Goal: Register for event/course

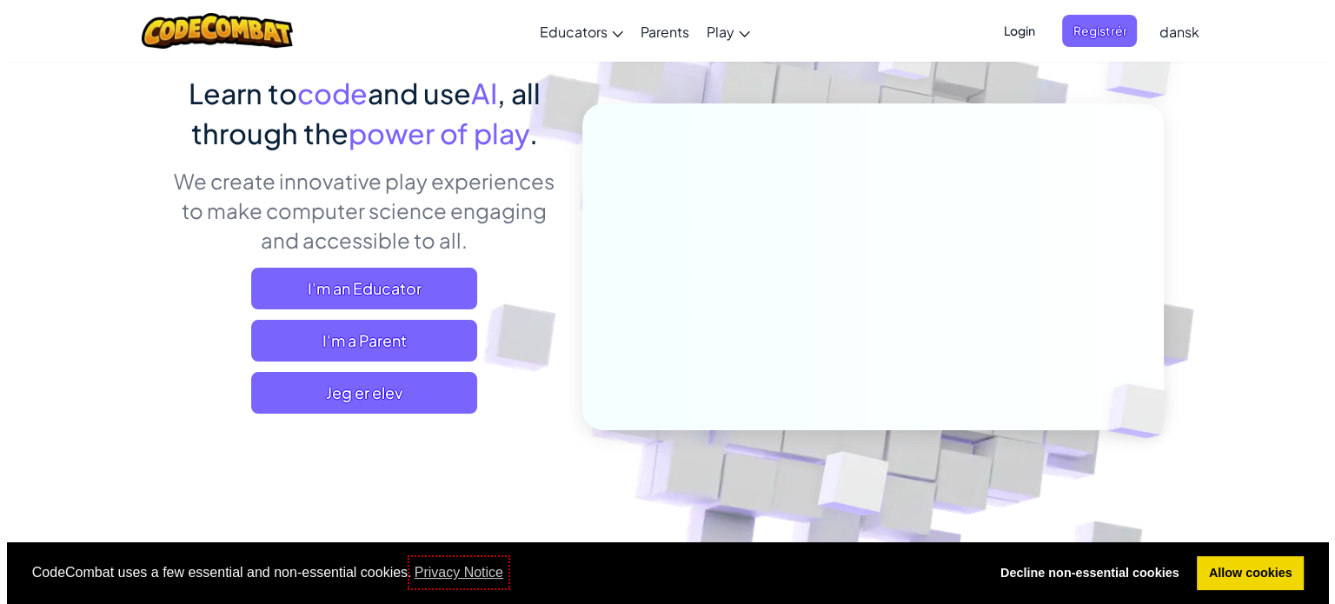
scroll to position [143, 0]
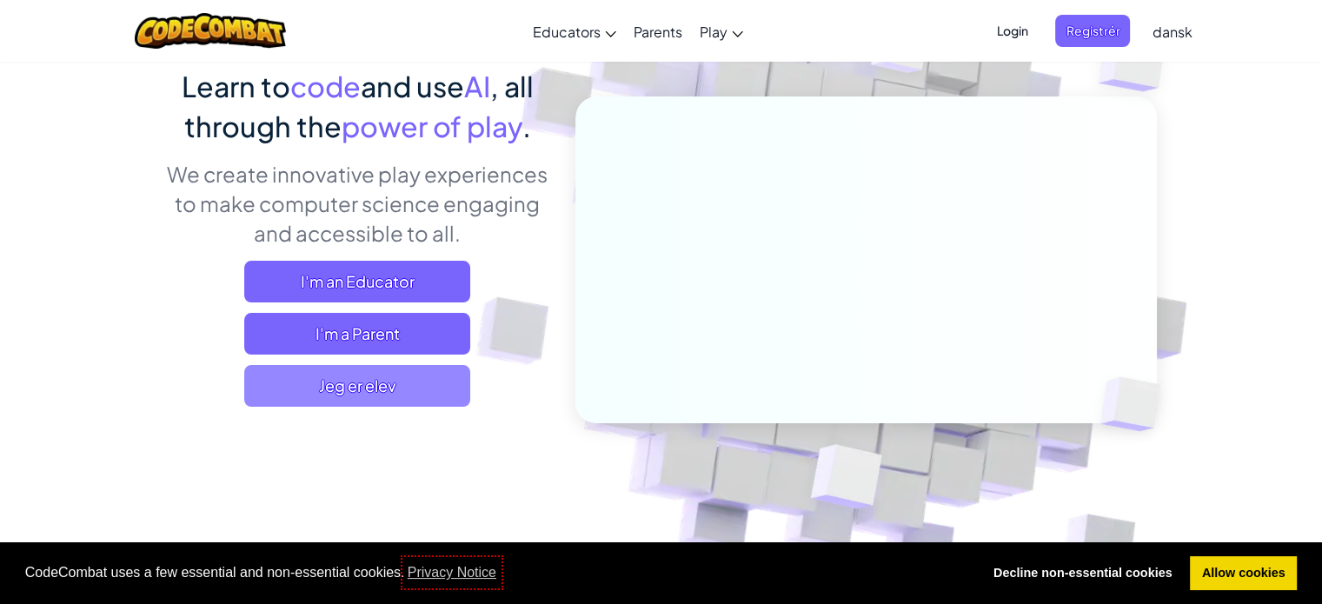
click at [315, 365] on span "Jeg er elev" at bounding box center [357, 386] width 226 height 42
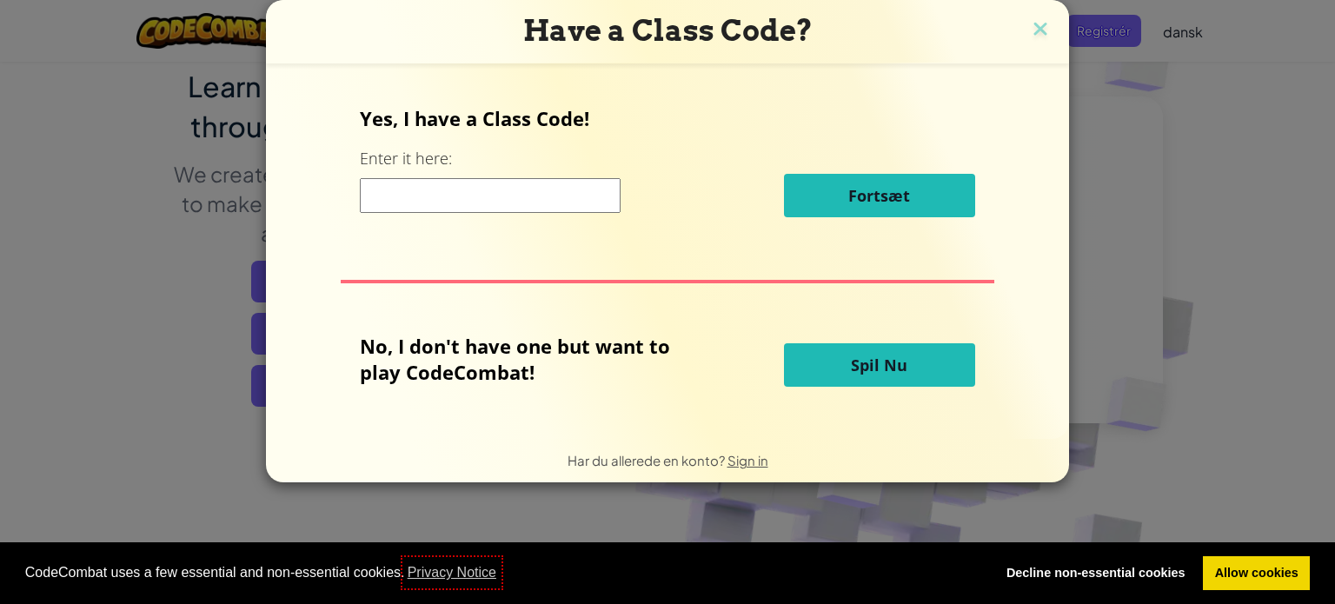
click at [465, 202] on input at bounding box center [490, 195] width 261 height 35
paste input "GameTurnLate"
type input "GameTurnLate"
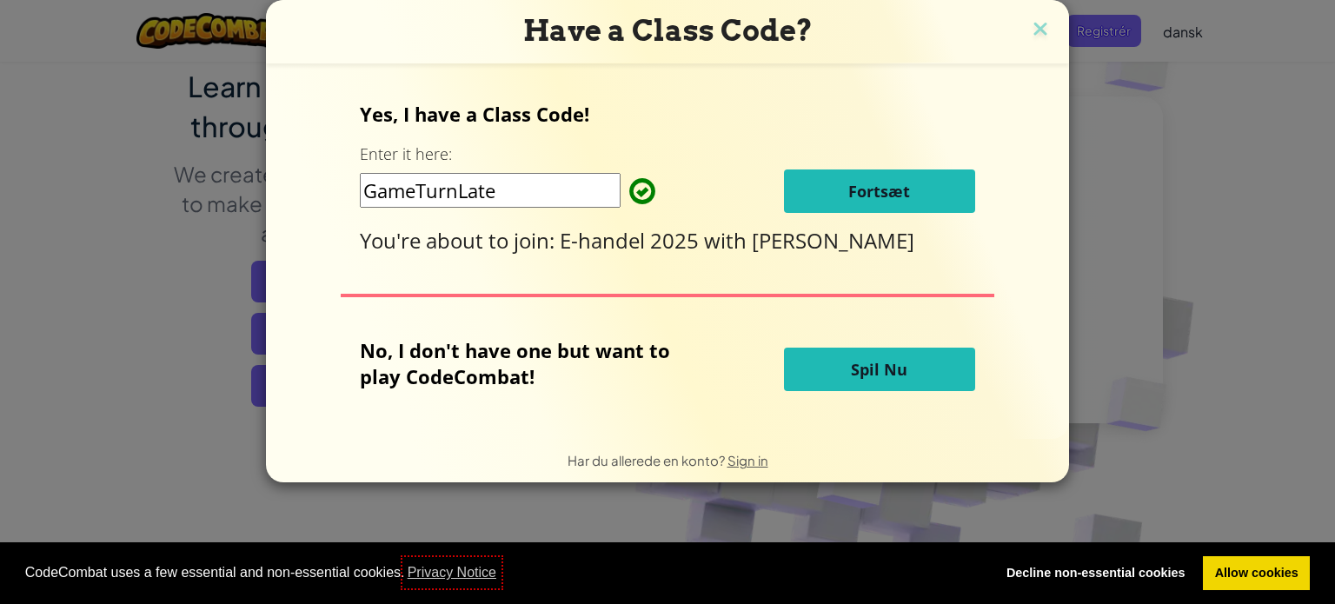
click at [889, 201] on span "Fortsæt" at bounding box center [879, 191] width 62 height 21
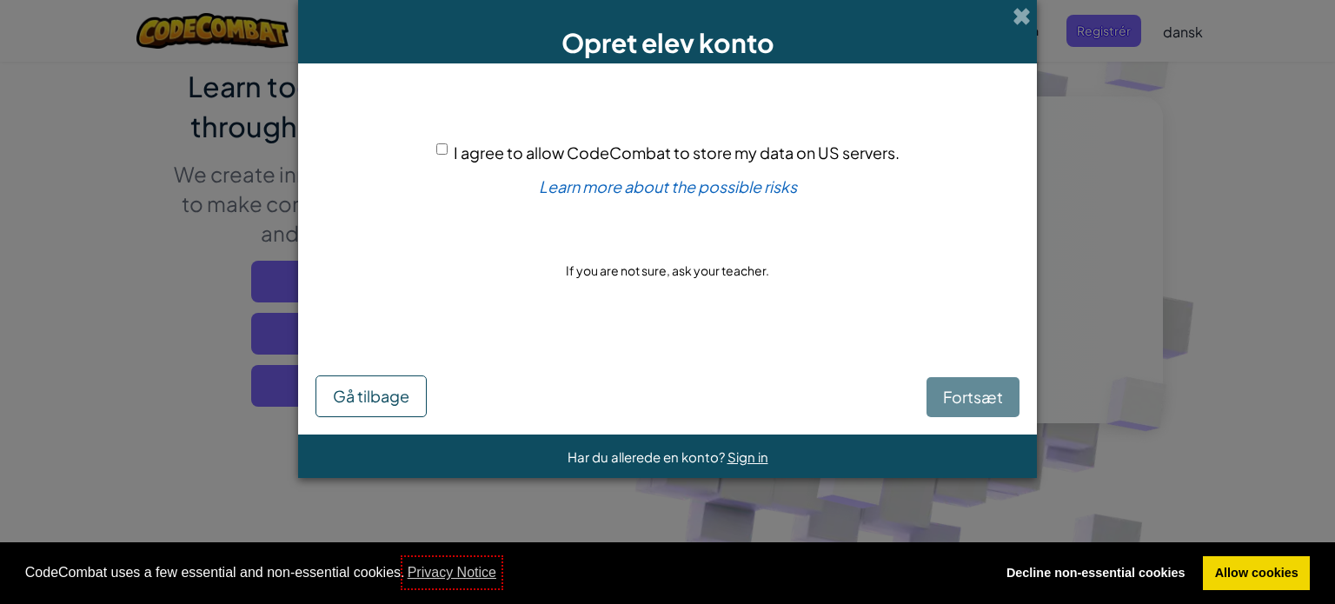
click at [445, 149] on input "I agree to allow CodeCombat to store my data on US servers." at bounding box center [441, 148] width 11 height 11
checkbox input "true"
click at [951, 385] on button "Fortsæt" at bounding box center [972, 397] width 93 height 40
